Goal: Information Seeking & Learning: Learn about a topic

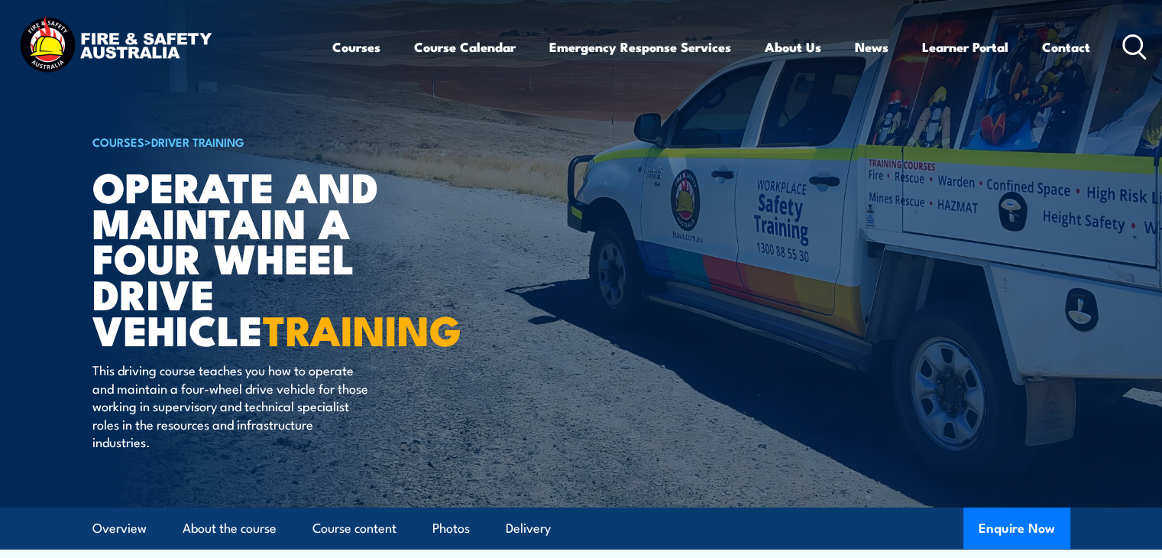
click at [1133, 44] on icon at bounding box center [1134, 46] width 24 height 25
click at [1132, 53] on circle at bounding box center [1133, 44] width 18 height 18
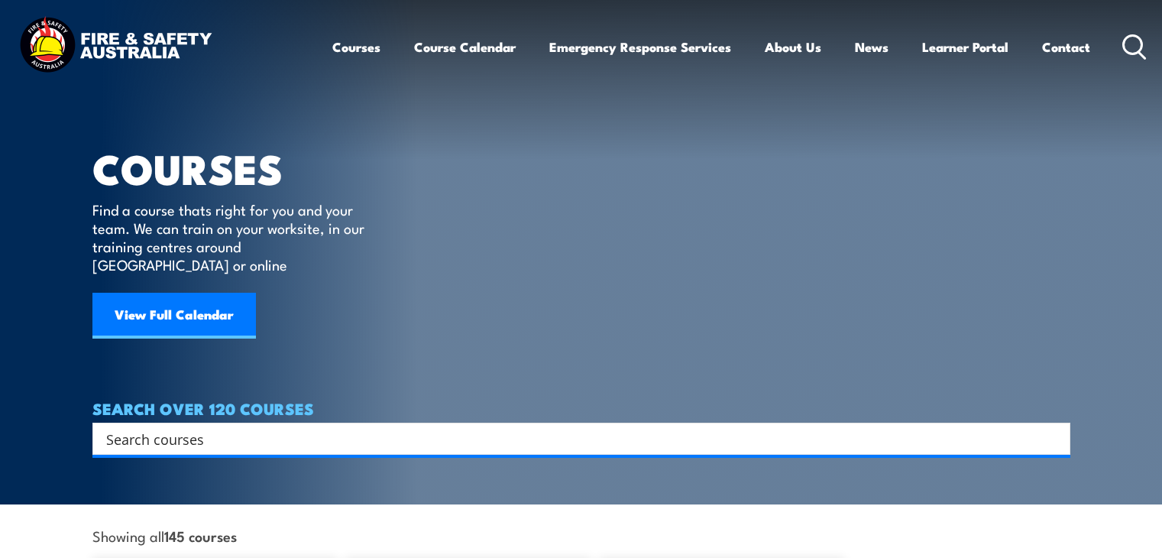
click at [161, 427] on input "Search input" at bounding box center [571, 438] width 930 height 23
type input "4wd"
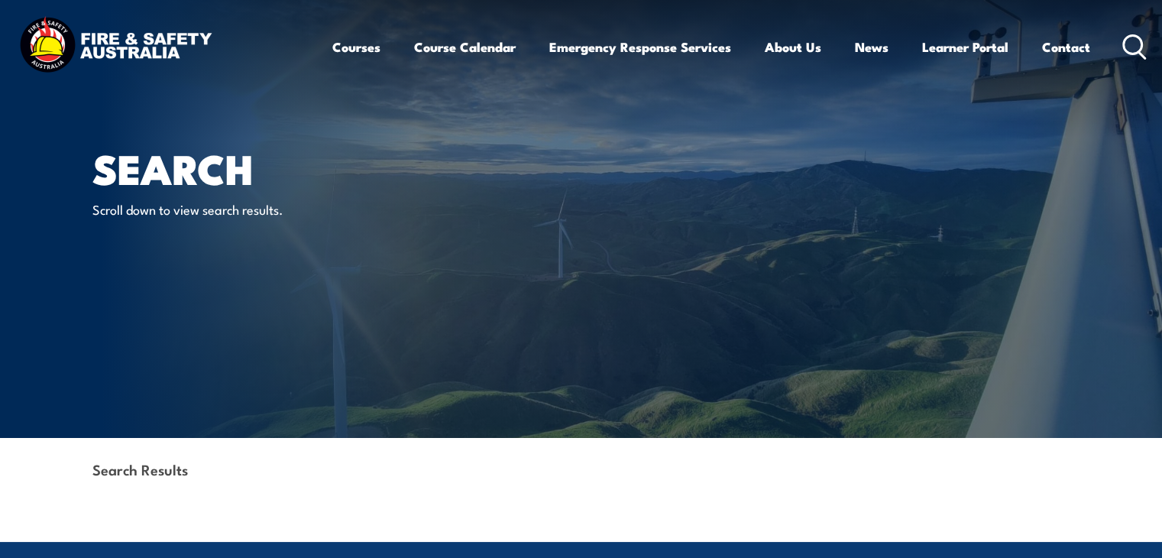
click at [1142, 39] on icon at bounding box center [1134, 46] width 24 height 25
click at [1126, 45] on icon at bounding box center [1134, 46] width 24 height 25
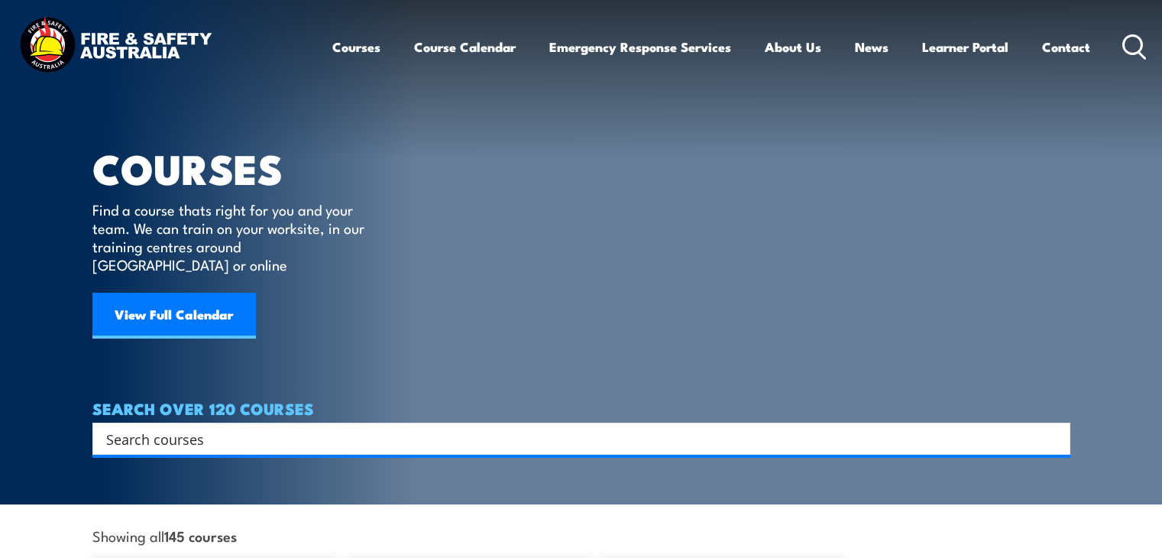
click at [149, 427] on input "Search input" at bounding box center [571, 438] width 930 height 23
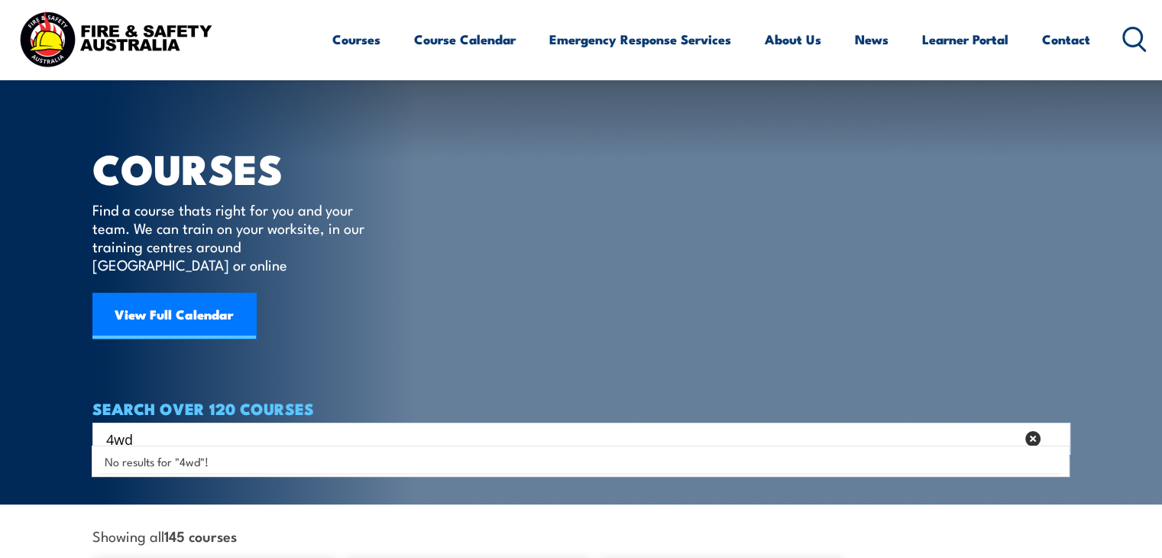
scroll to position [306, 0]
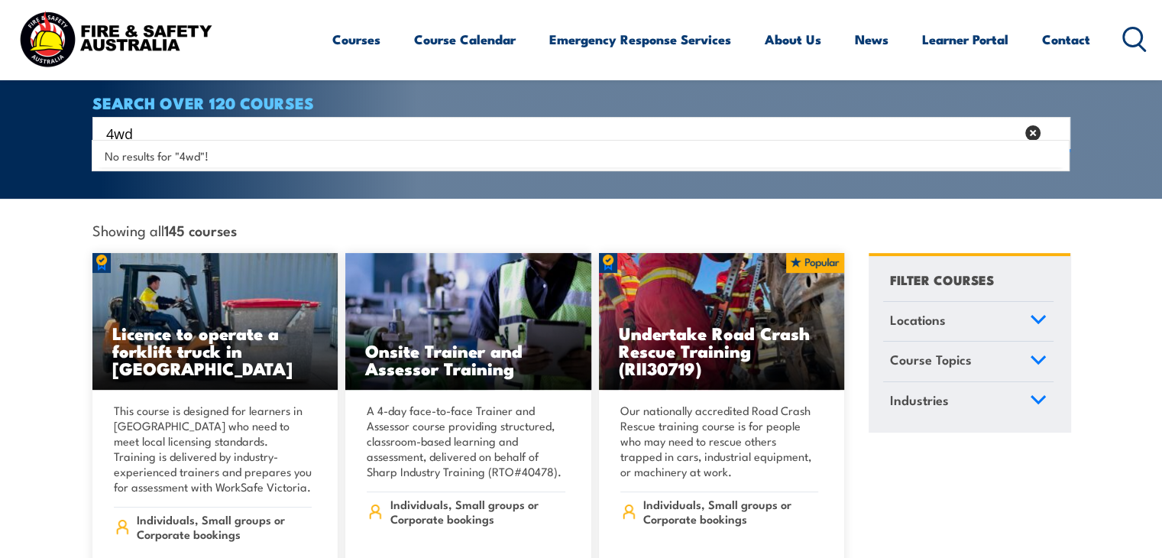
type input "4wd"
click at [932, 309] on span "Locations" at bounding box center [918, 319] width 56 height 21
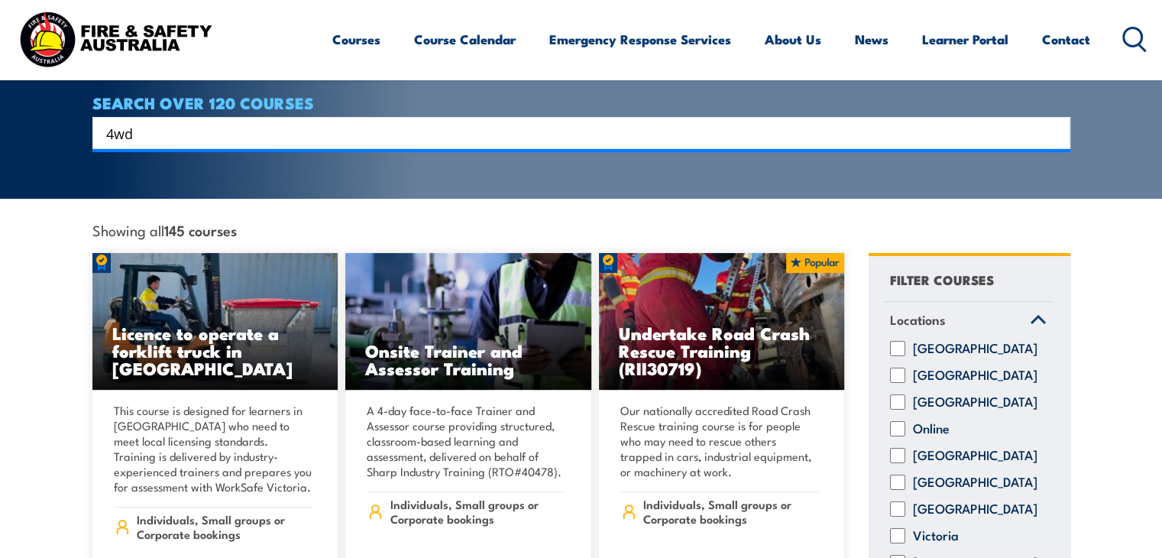
click at [890, 396] on input "Northern Territory" at bounding box center [897, 401] width 15 height 15
checkbox input "true"
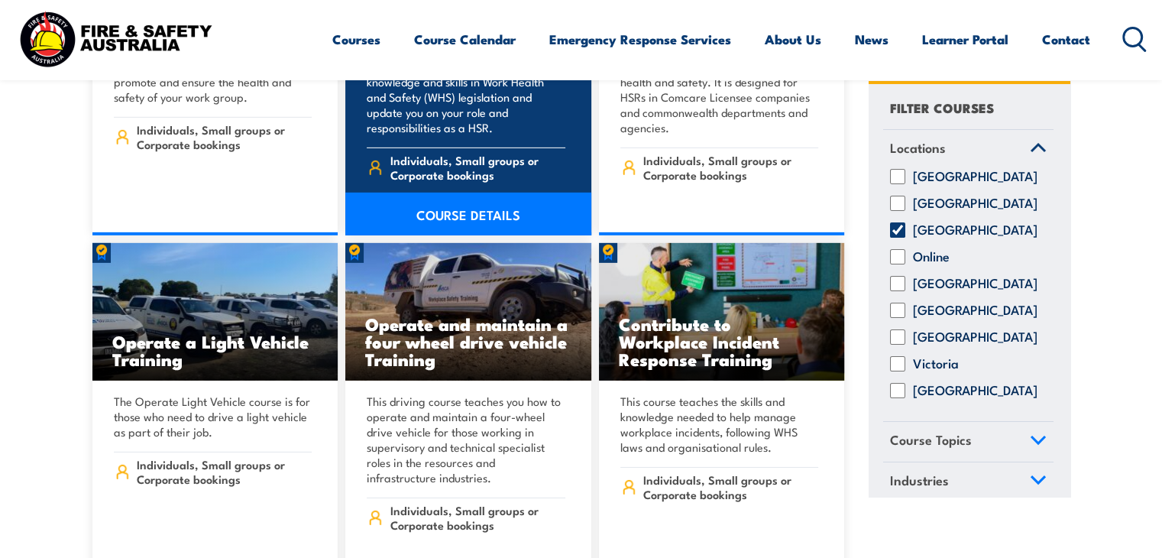
scroll to position [4812, 0]
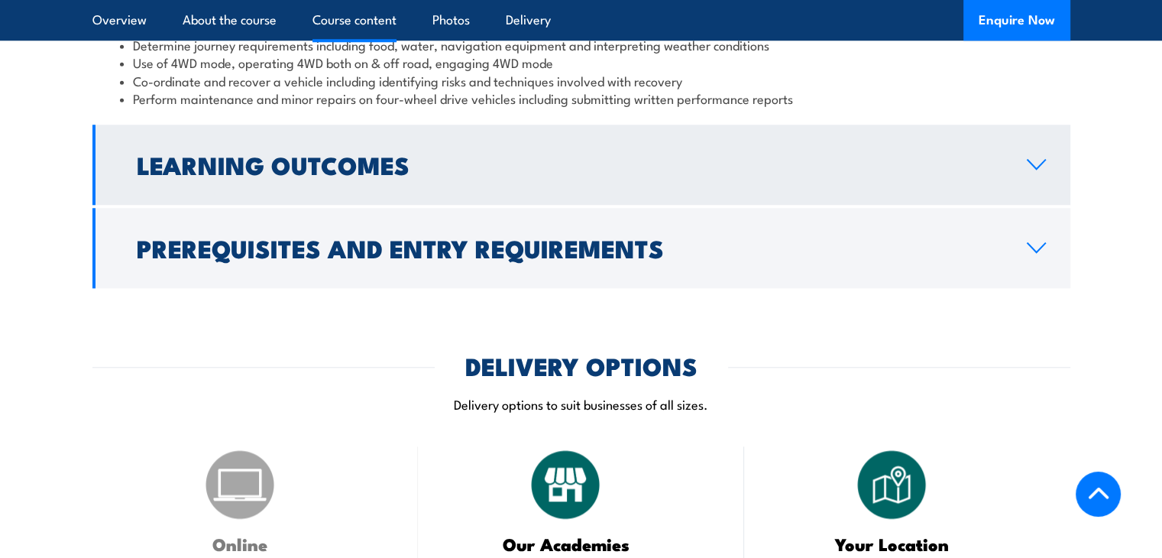
scroll to position [1451, 0]
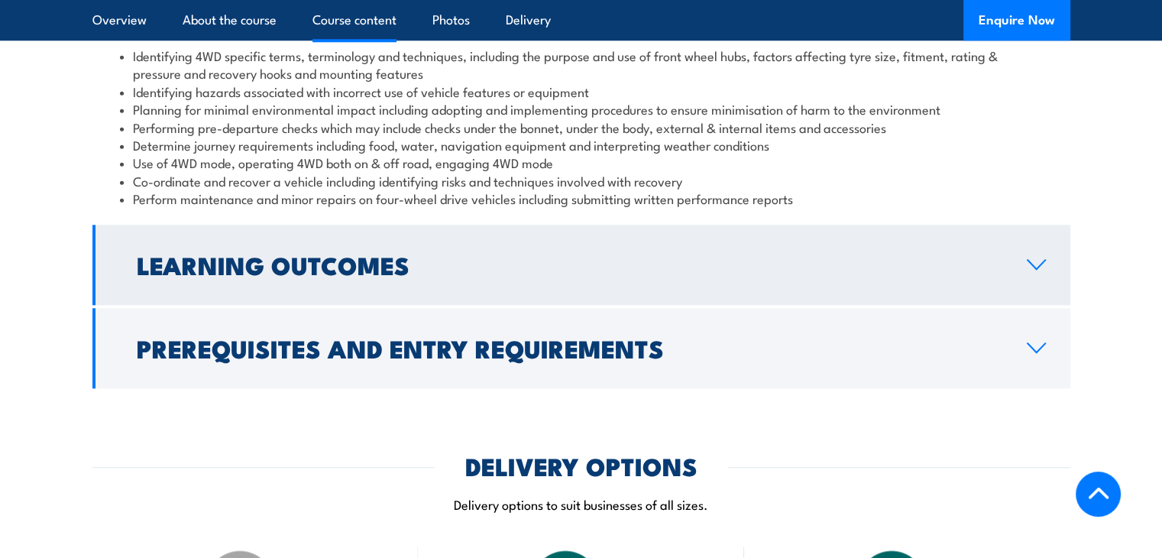
click at [744, 258] on h2 "Learning Outcomes" at bounding box center [569, 264] width 865 height 21
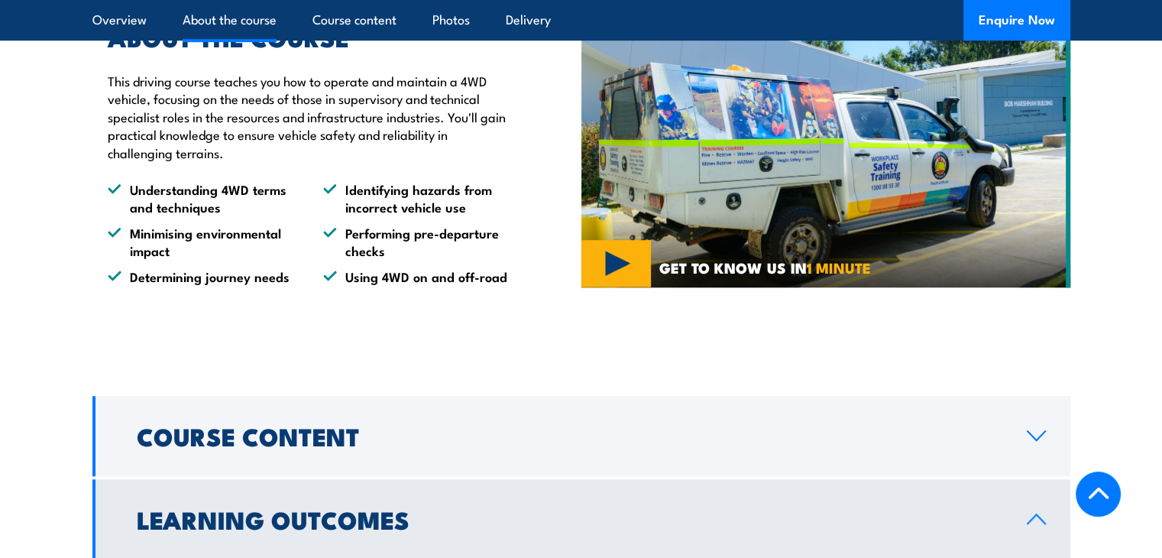
scroll to position [1069, 0]
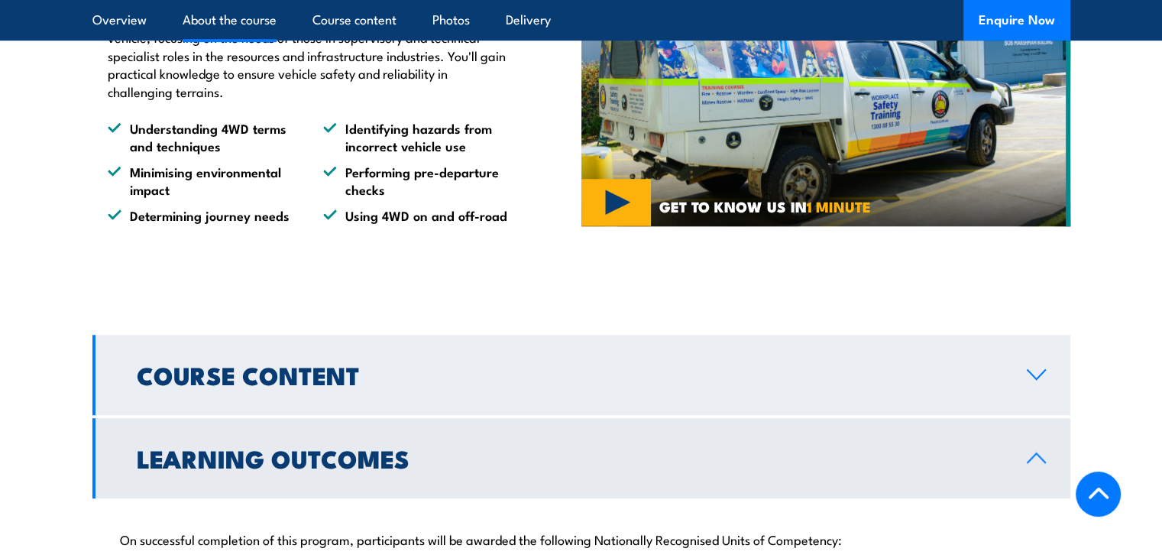
click at [319, 385] on h2 "Course Content" at bounding box center [569, 374] width 865 height 21
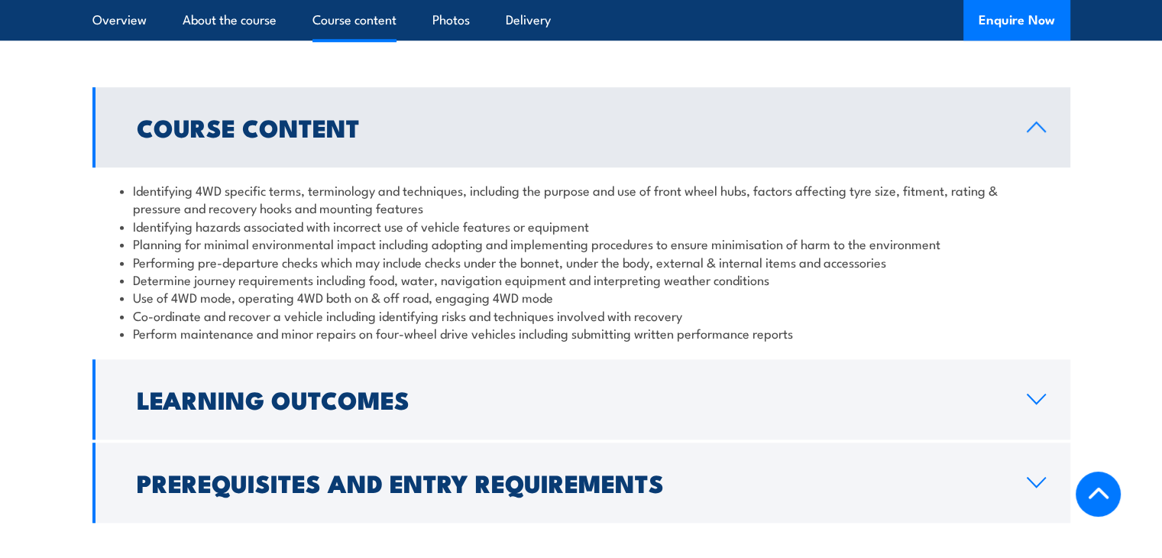
scroll to position [1375, 0]
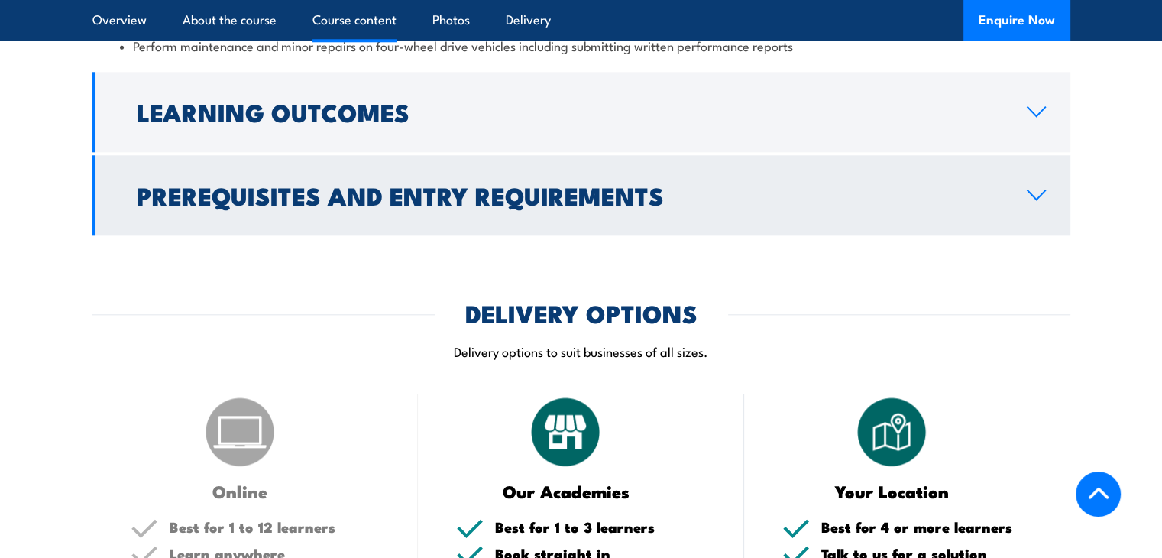
click at [577, 203] on h2 "Prerequisites and Entry Requirements" at bounding box center [569, 194] width 865 height 21
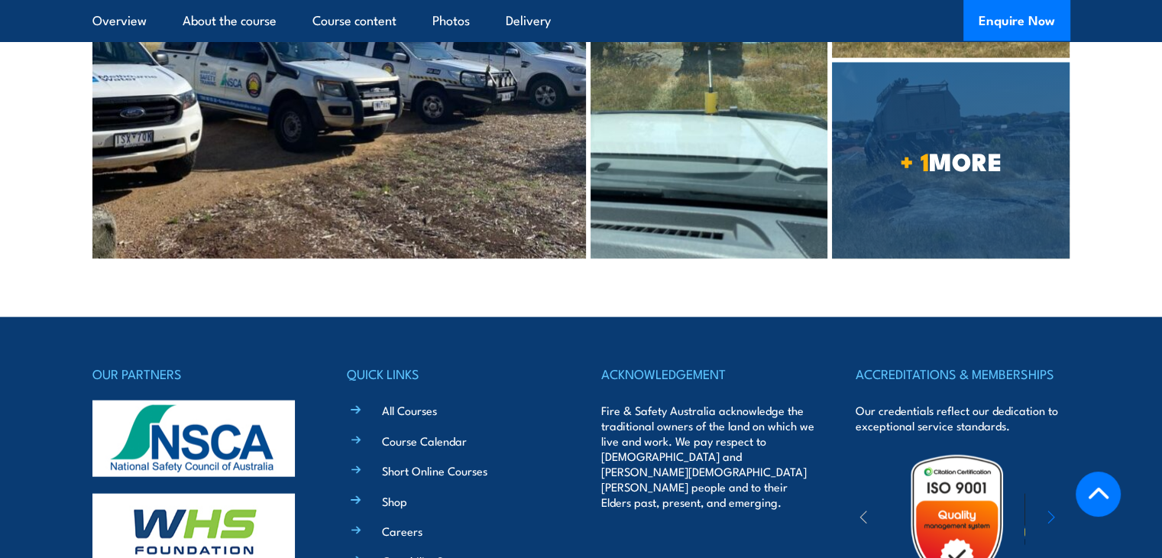
scroll to position [3107, 0]
